Goal: Task Accomplishment & Management: Manage account settings

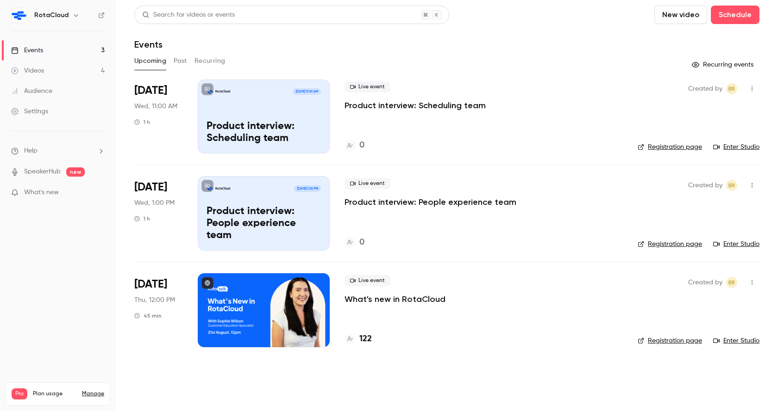
click at [384, 303] on p "What's new in RotaCloud" at bounding box center [394, 299] width 101 height 11
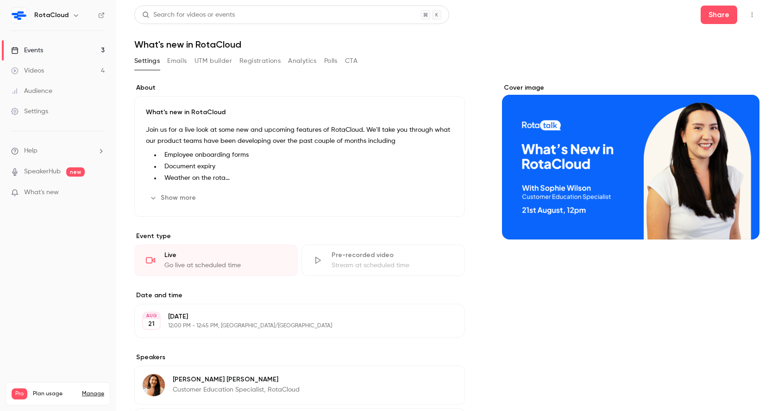
click at [245, 60] on button "Registrations" at bounding box center [259, 61] width 41 height 15
